Goal: Task Accomplishment & Management: Manage account settings

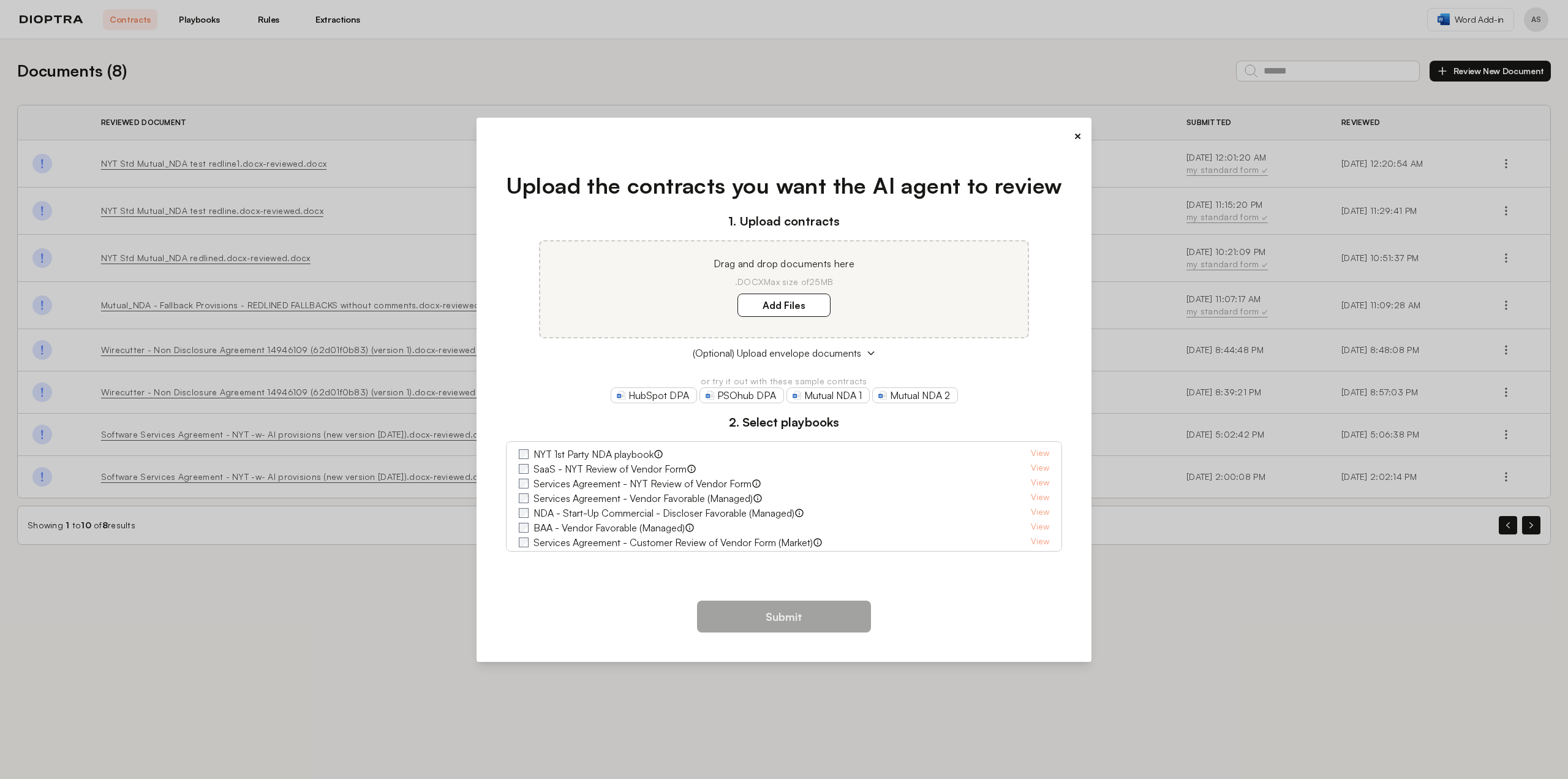
click at [1076, 135] on button "×" at bounding box center [1077, 136] width 8 height 17
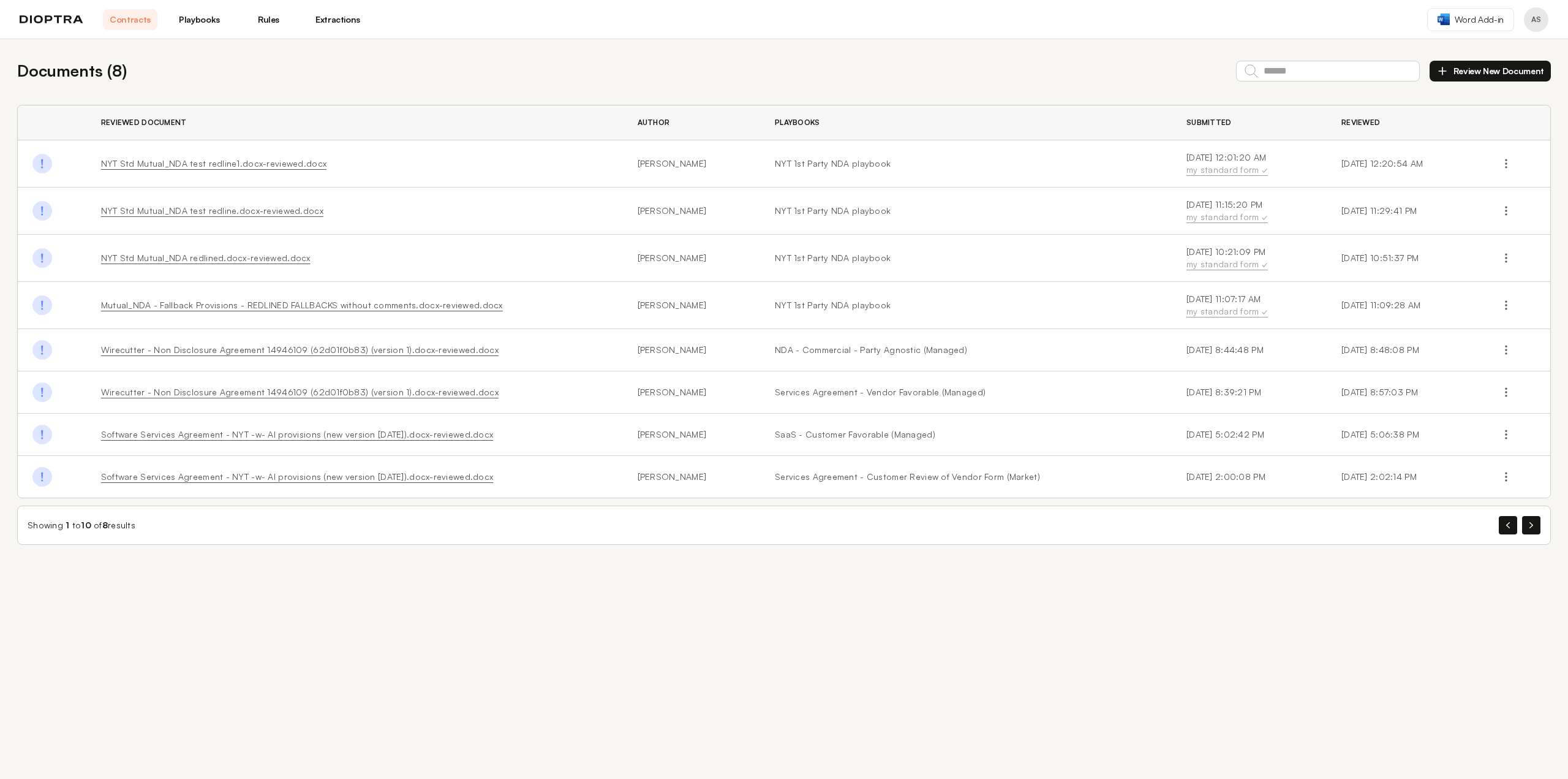
click at [1540, 22] on button "Profile menu" at bounding box center [1536, 20] width 25 height 25
click at [1491, 54] on button "Profile" at bounding box center [1489, 50] width 116 height 22
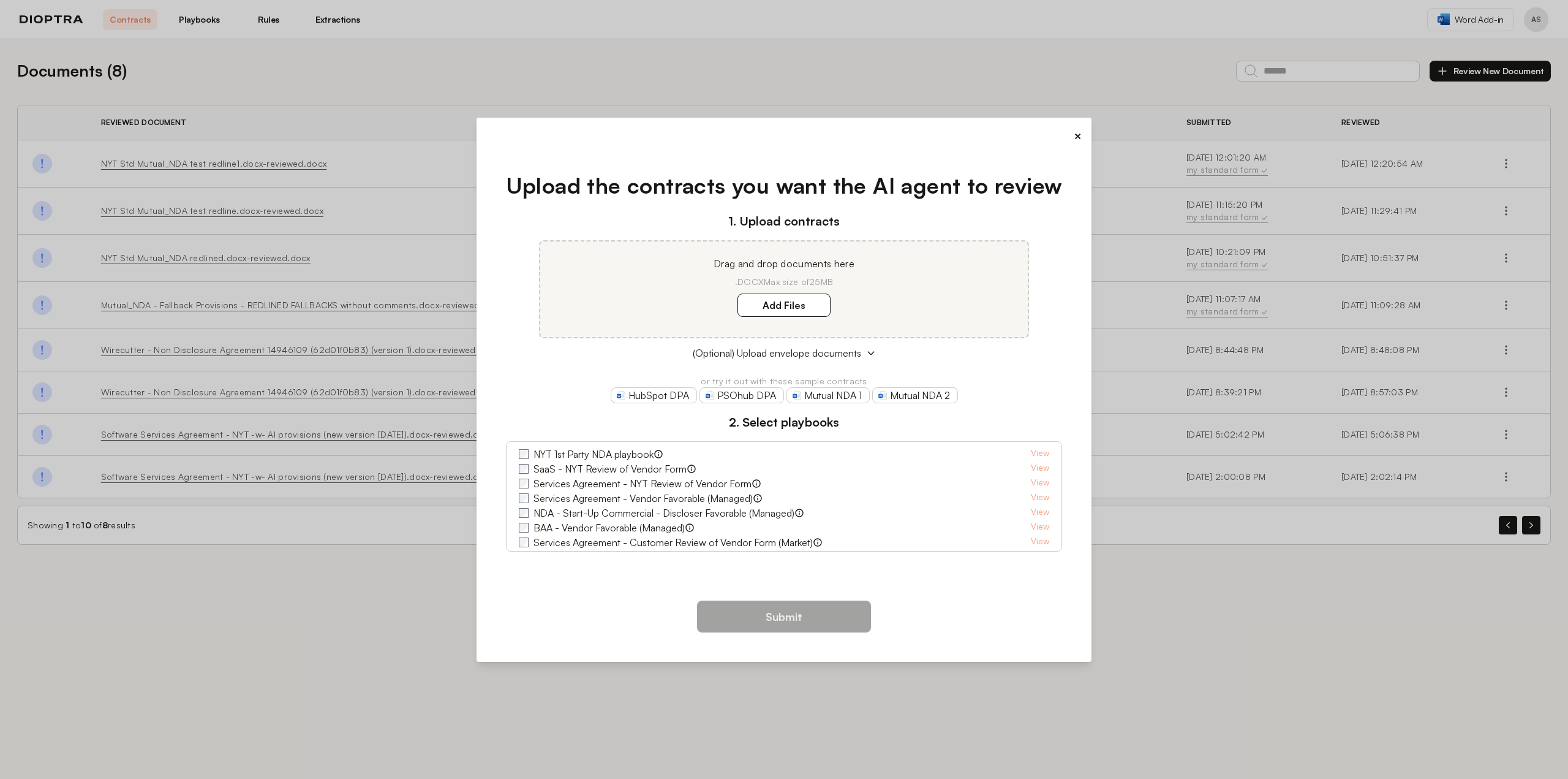
click at [1074, 131] on button "×" at bounding box center [1077, 136] width 8 height 17
